Goal: Transaction & Acquisition: Book appointment/travel/reservation

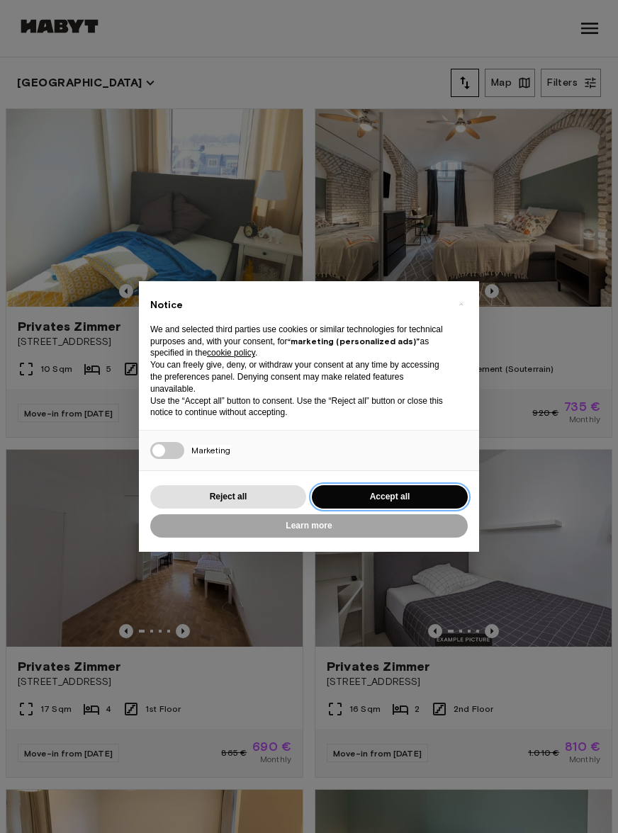
click at [433, 499] on button "Accept all" at bounding box center [390, 496] width 156 height 23
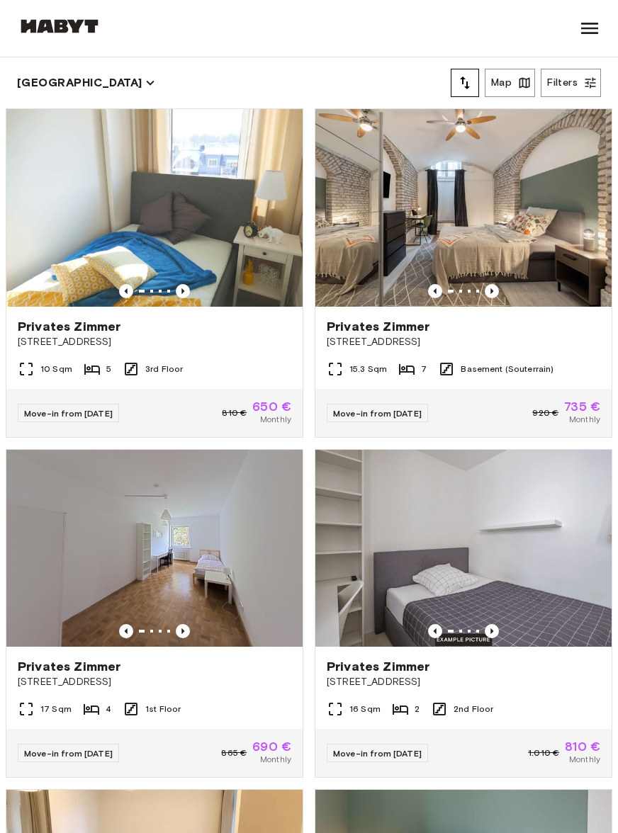
click at [497, 84] on button "Map" at bounding box center [509, 83] width 50 height 28
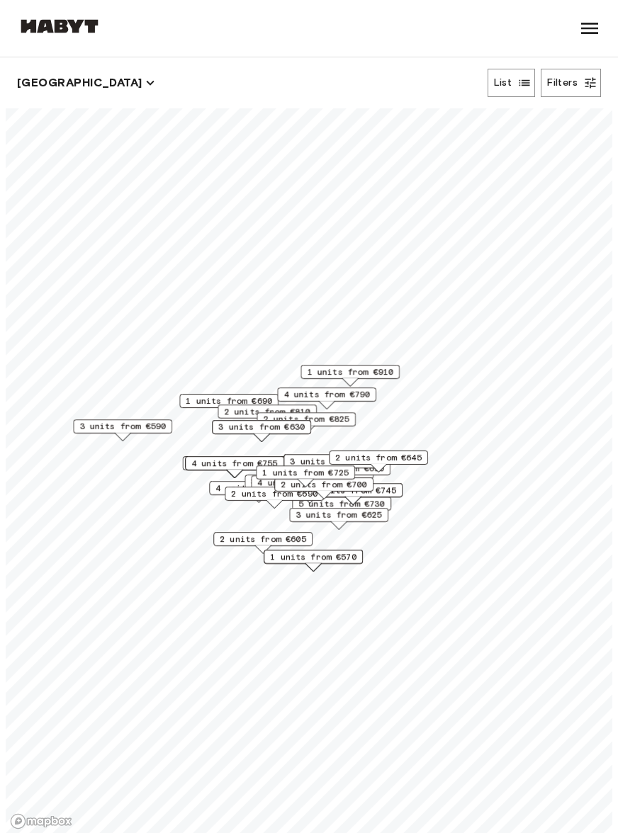
click at [582, 81] on button "Filters" at bounding box center [570, 83] width 60 height 28
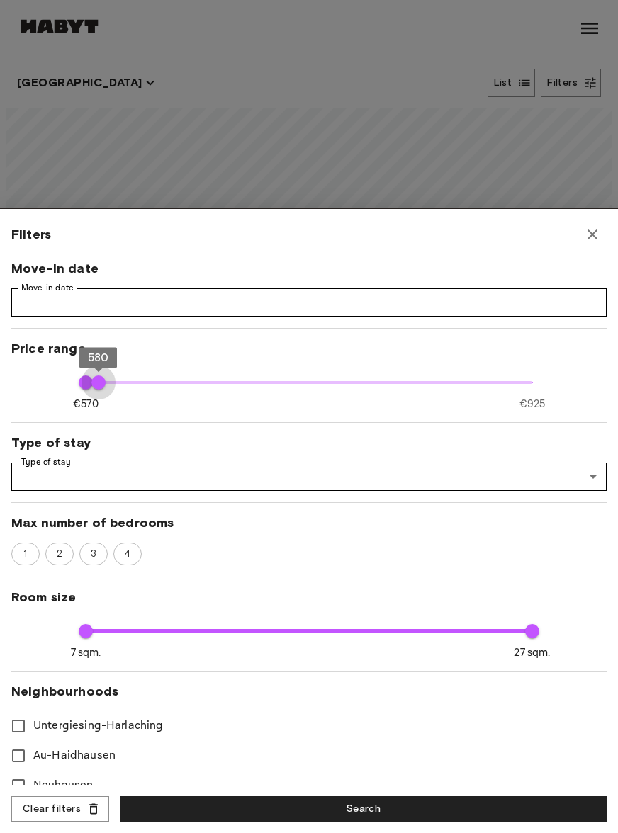
type input "***"
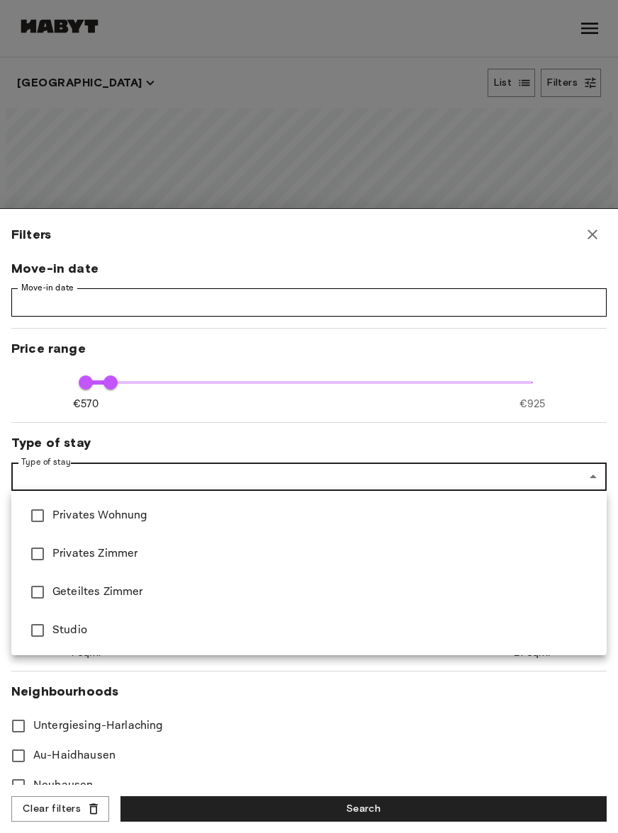
type input "**********"
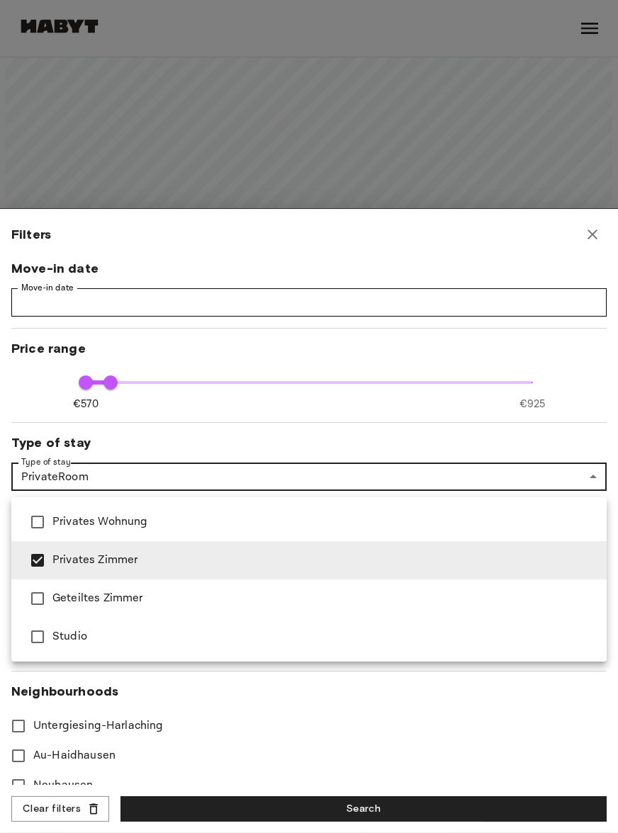
scroll to position [65, 0]
click at [452, 826] on div at bounding box center [309, 416] width 618 height 833
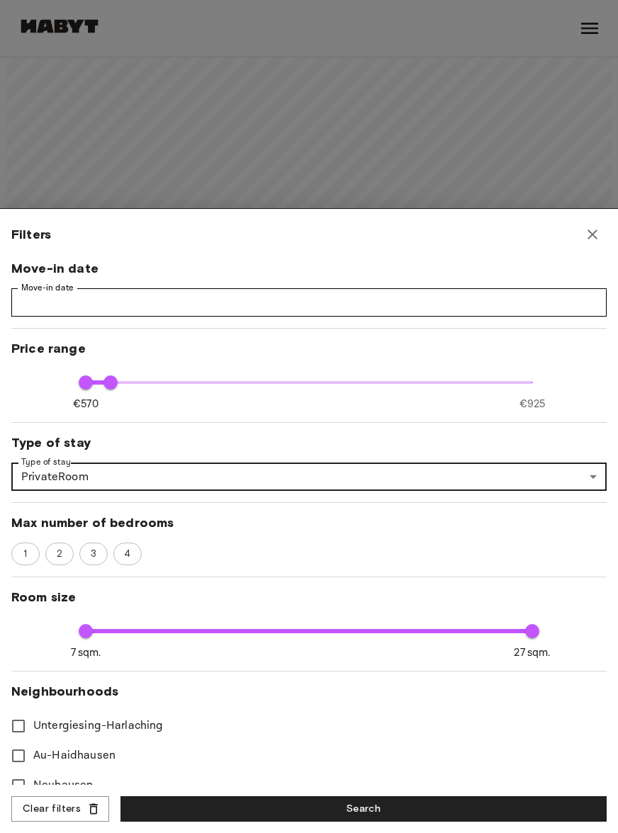
click at [452, 822] on button "Search" at bounding box center [363, 809] width 486 height 26
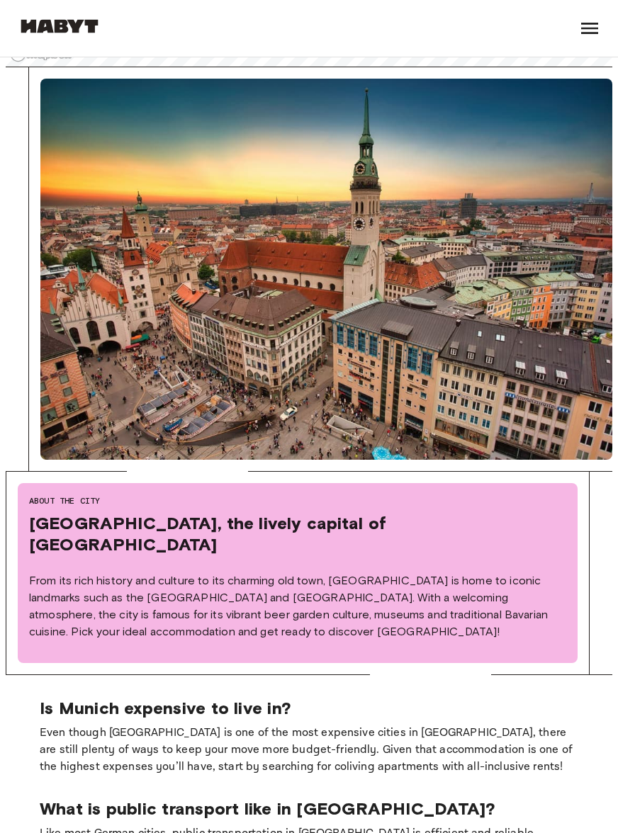
scroll to position [717, 0]
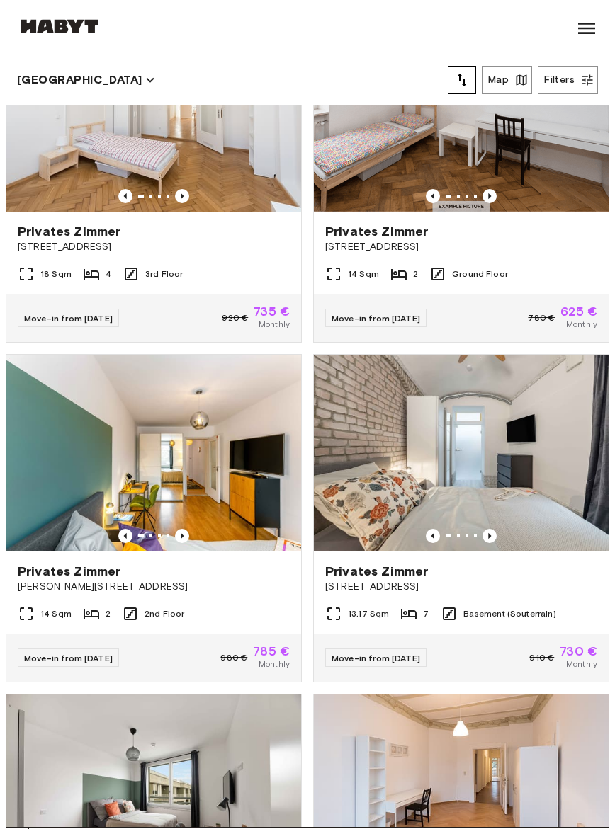
scroll to position [1246, 0]
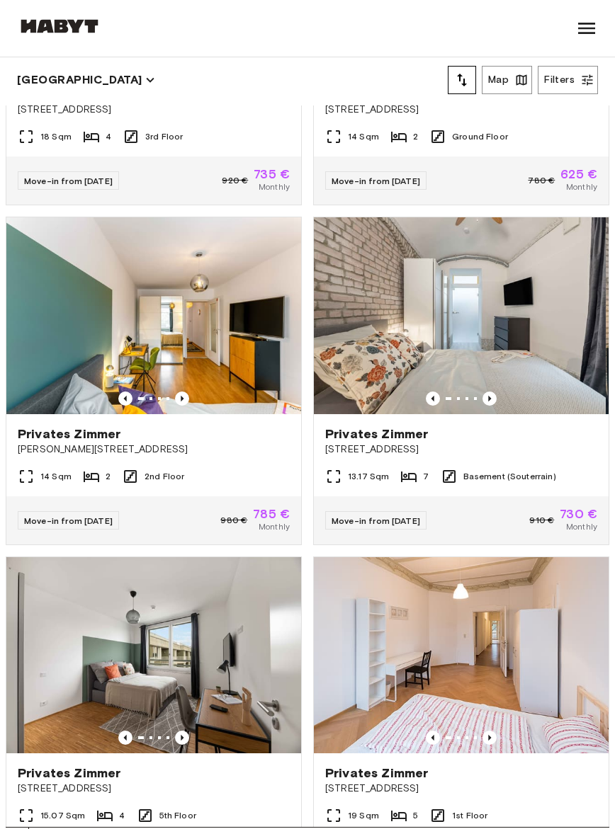
click at [485, 397] on icon "Previous image" at bounding box center [489, 399] width 14 height 14
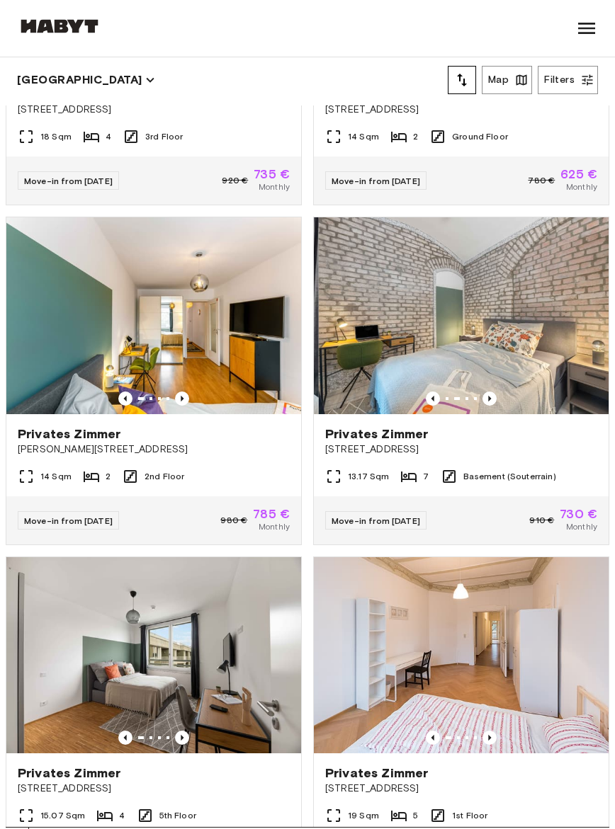
click at [486, 399] on icon "Previous image" at bounding box center [489, 399] width 14 height 14
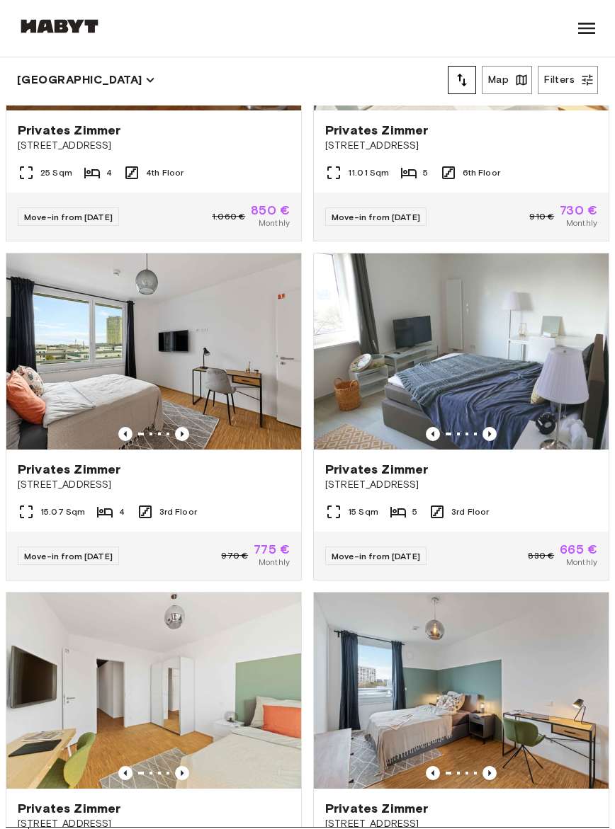
scroll to position [7772, 0]
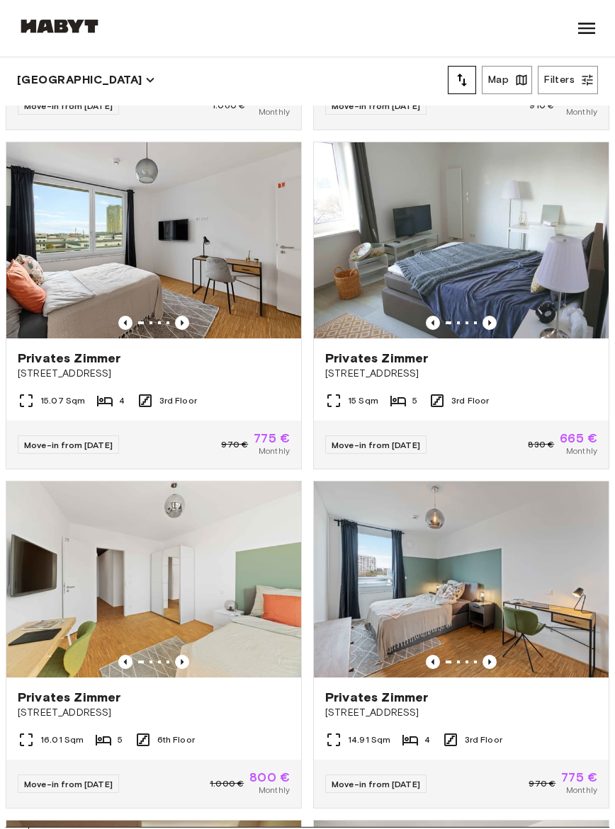
click at [494, 325] on icon "Previous image" at bounding box center [489, 323] width 14 height 14
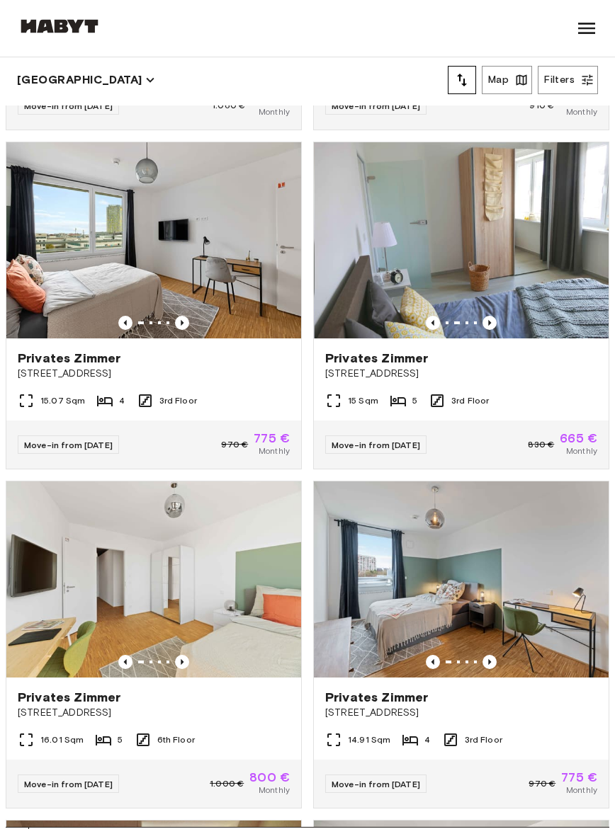
click at [496, 322] on icon "Previous image" at bounding box center [489, 323] width 14 height 14
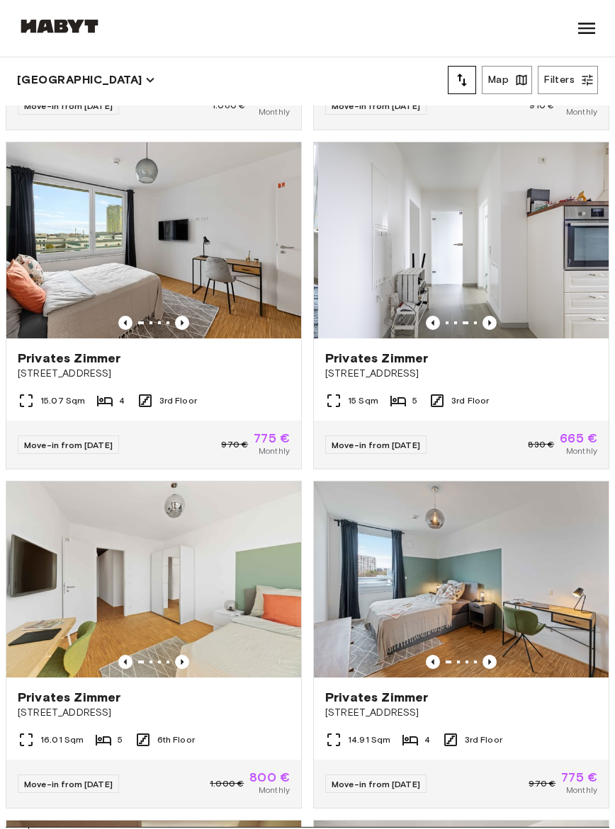
click at [495, 318] on icon "Previous image" at bounding box center [489, 323] width 14 height 14
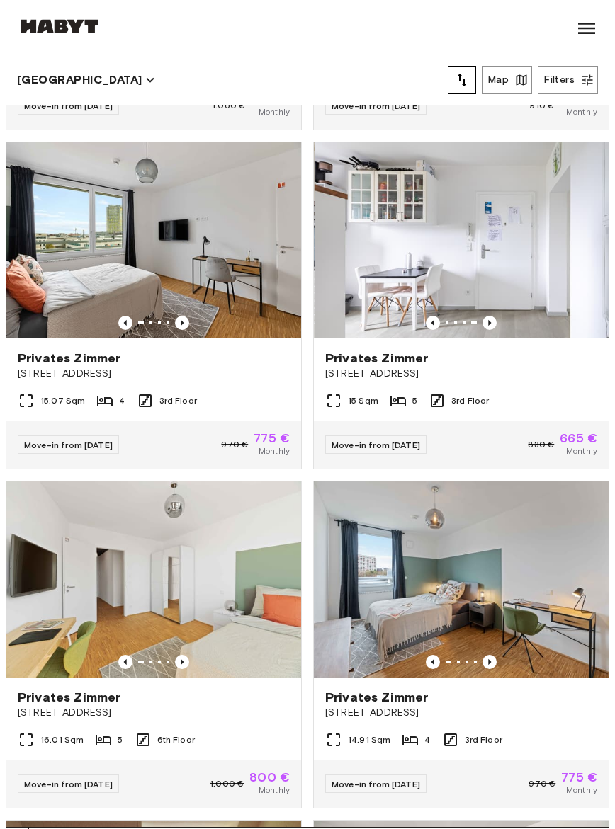
click at [494, 319] on icon "Previous image" at bounding box center [489, 323] width 14 height 14
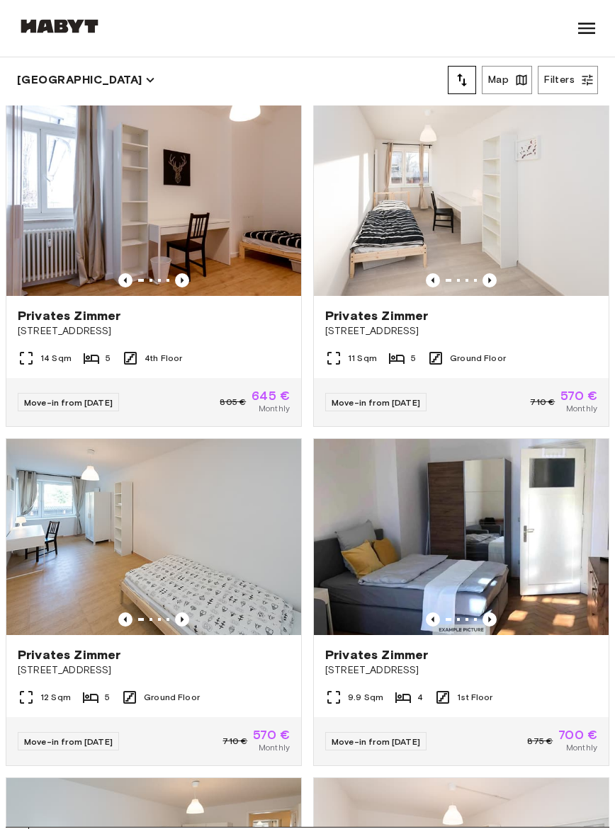
scroll to position [13924, 0]
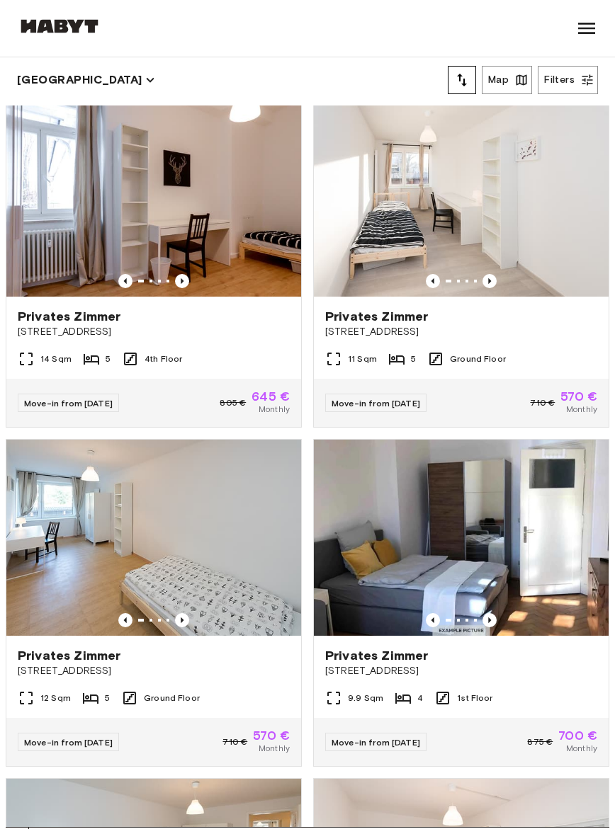
click at [500, 270] on img at bounding box center [461, 198] width 295 height 196
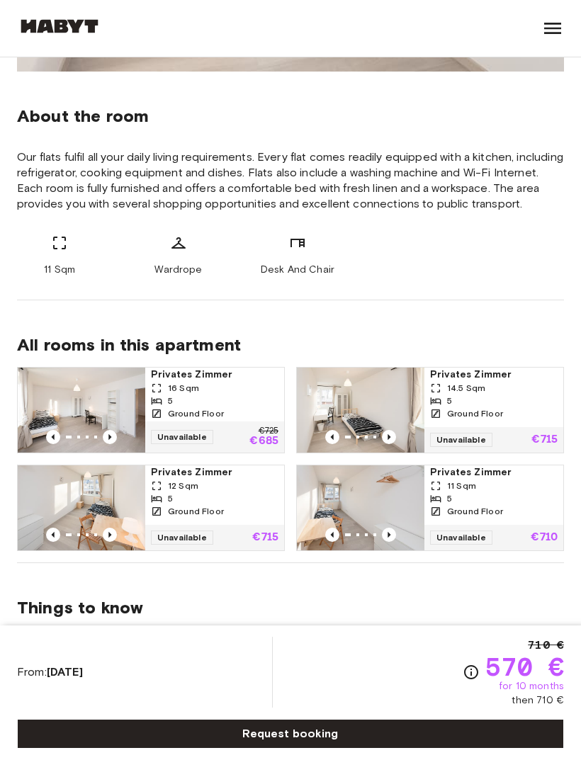
scroll to position [392, 0]
